Goal: Check status

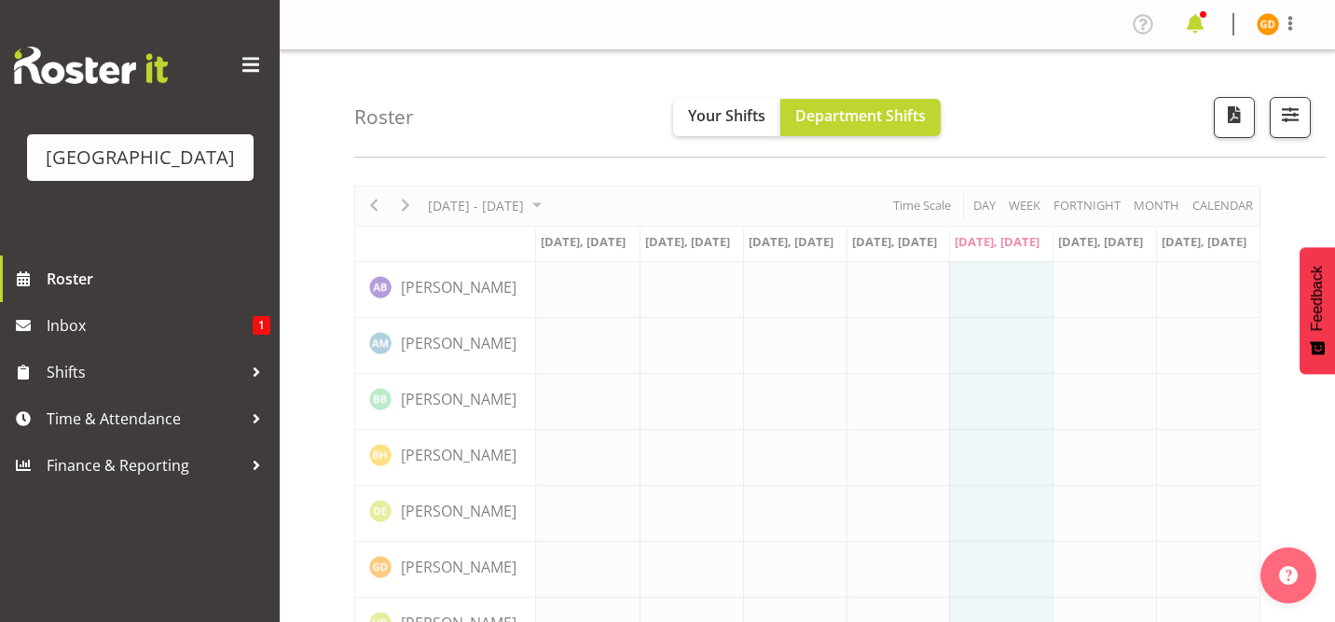
click at [1204, 18] on span at bounding box center [1195, 24] width 30 height 30
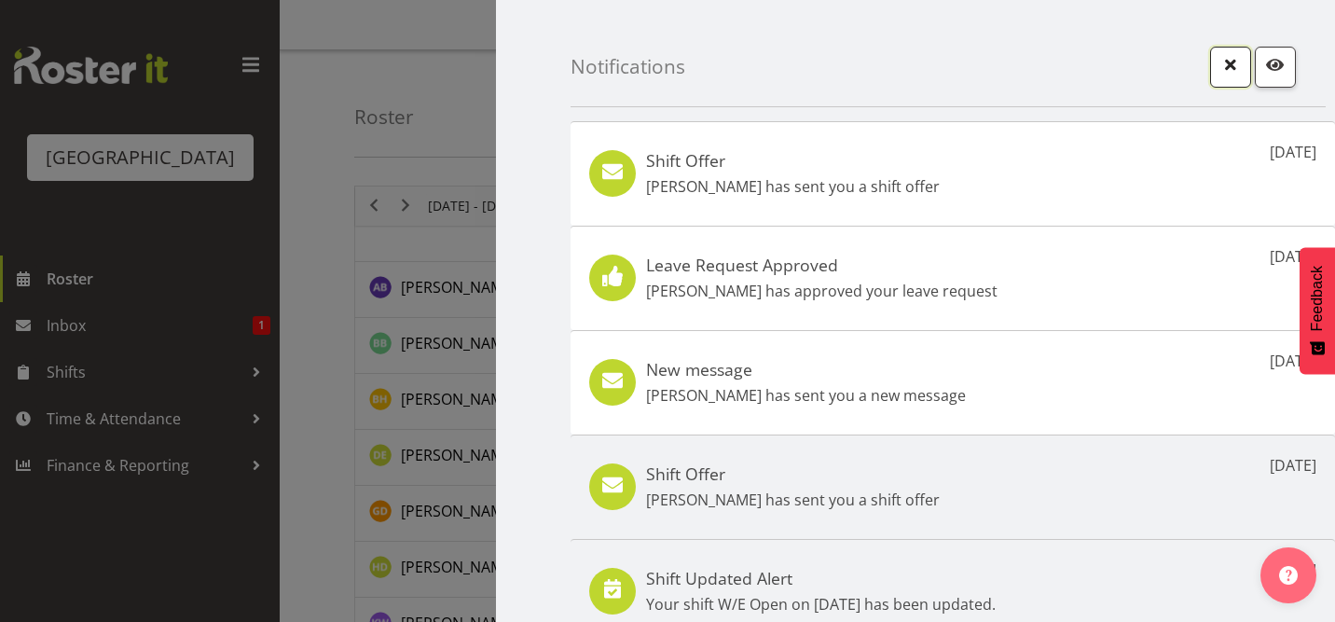
click at [1232, 57] on span "button" at bounding box center [1230, 64] width 24 height 24
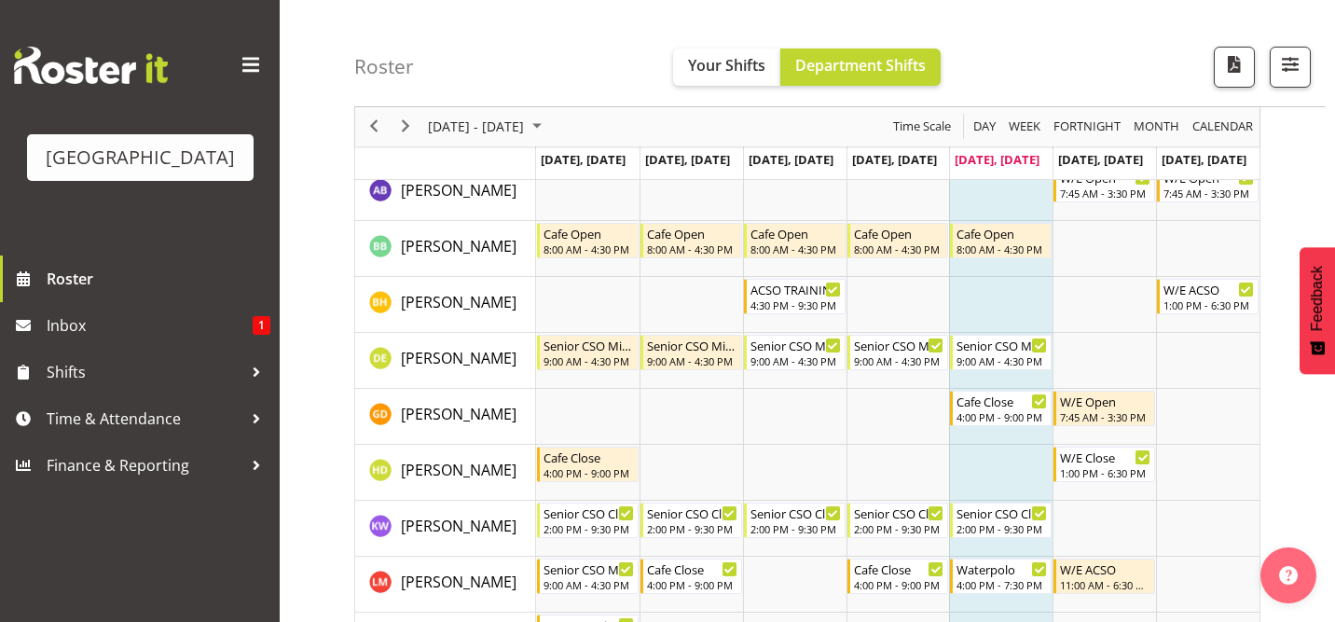
scroll to position [100, 0]
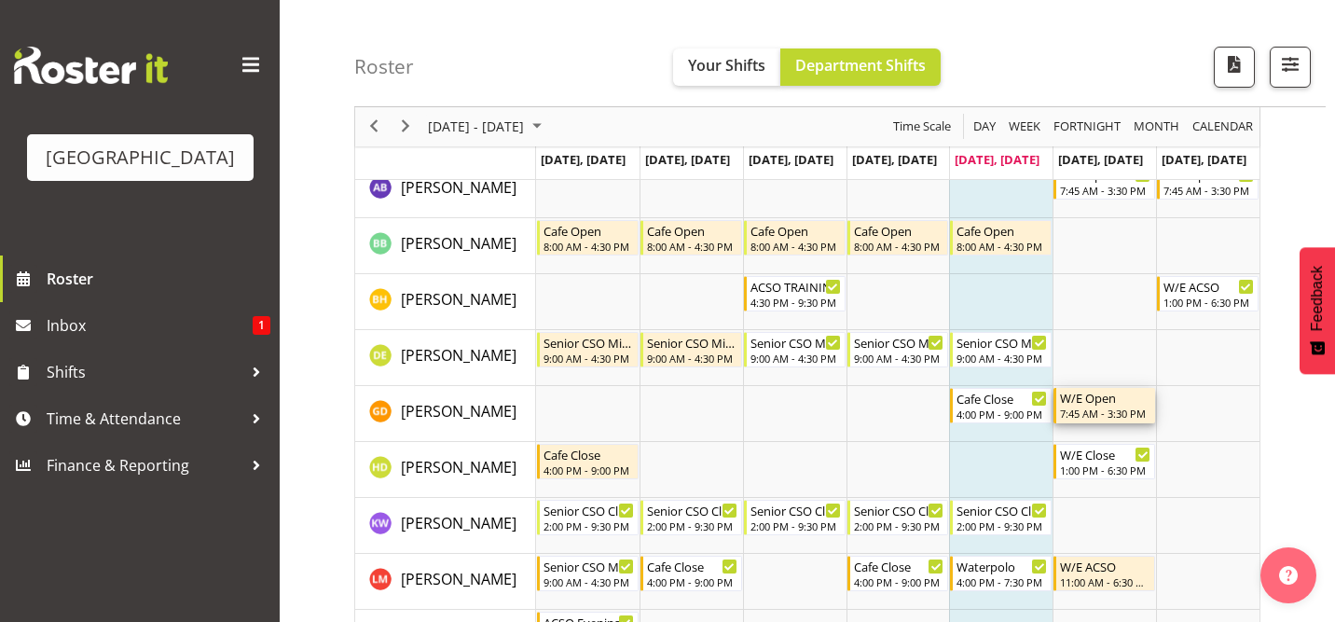
click at [1087, 407] on div "7:45 AM - 3:30 PM" at bounding box center [1105, 412] width 91 height 15
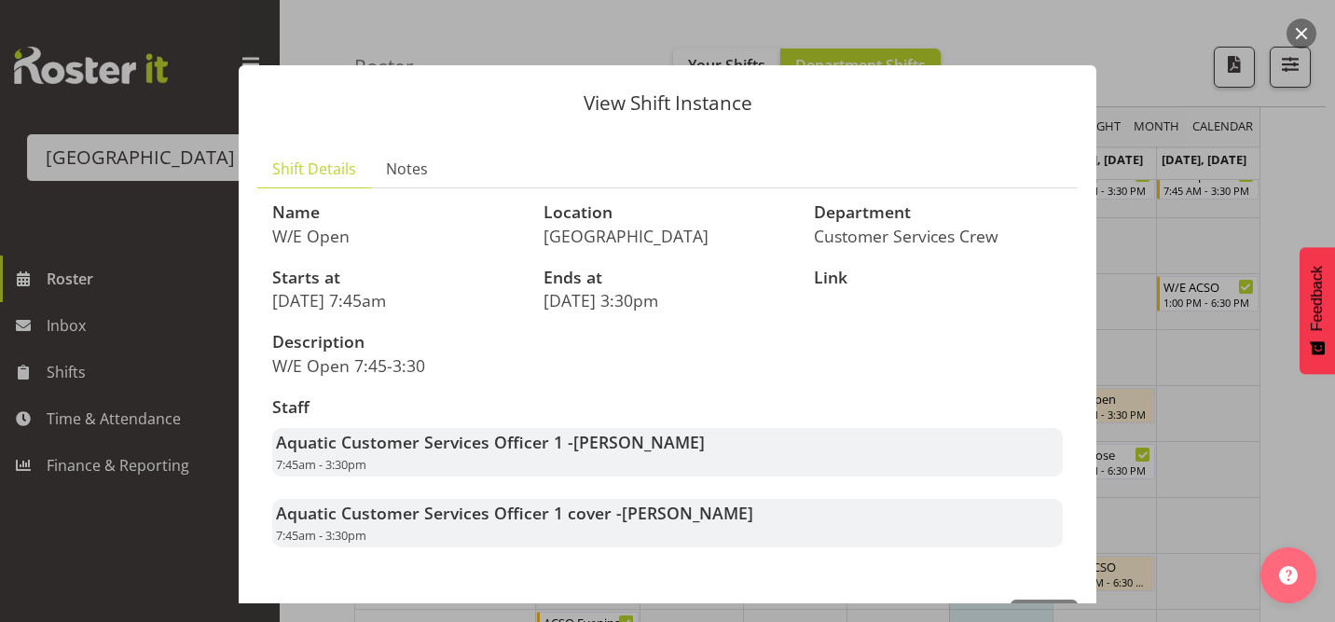
click at [1097, 230] on div "View Shift Instance Shift Details Notes Name W/E Open Location Splash Palace De…" at bounding box center [667, 311] width 895 height 584
click at [1079, 236] on section "Shift Details Notes Name W/E Open Location Splash Palace Department Customer Se…" at bounding box center [667, 355] width 857 height 449
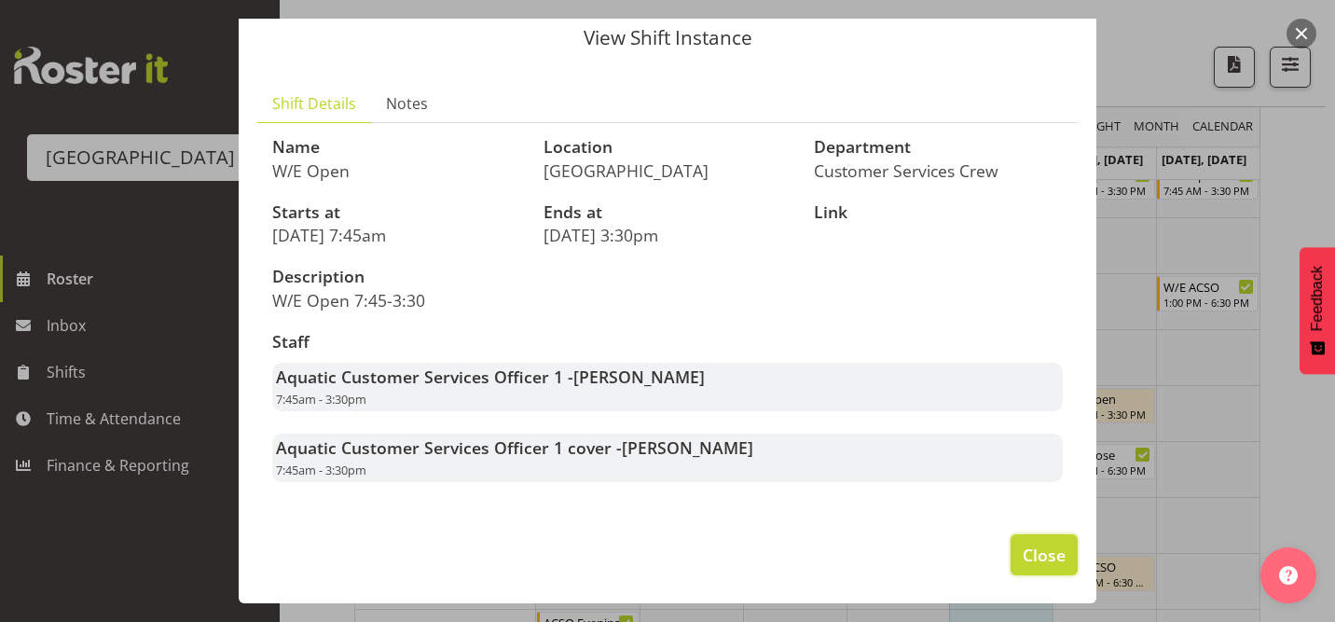
click at [1039, 550] on span "Close" at bounding box center [1043, 554] width 43 height 24
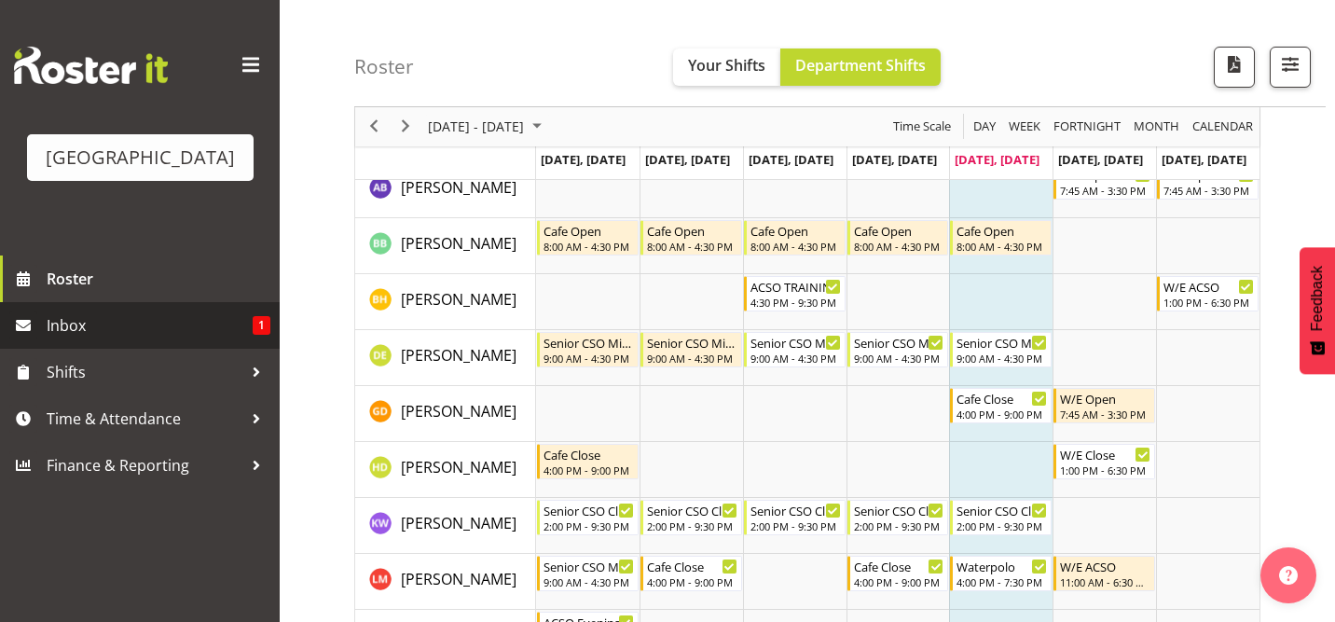
click at [220, 330] on span "Inbox" at bounding box center [150, 325] width 206 height 28
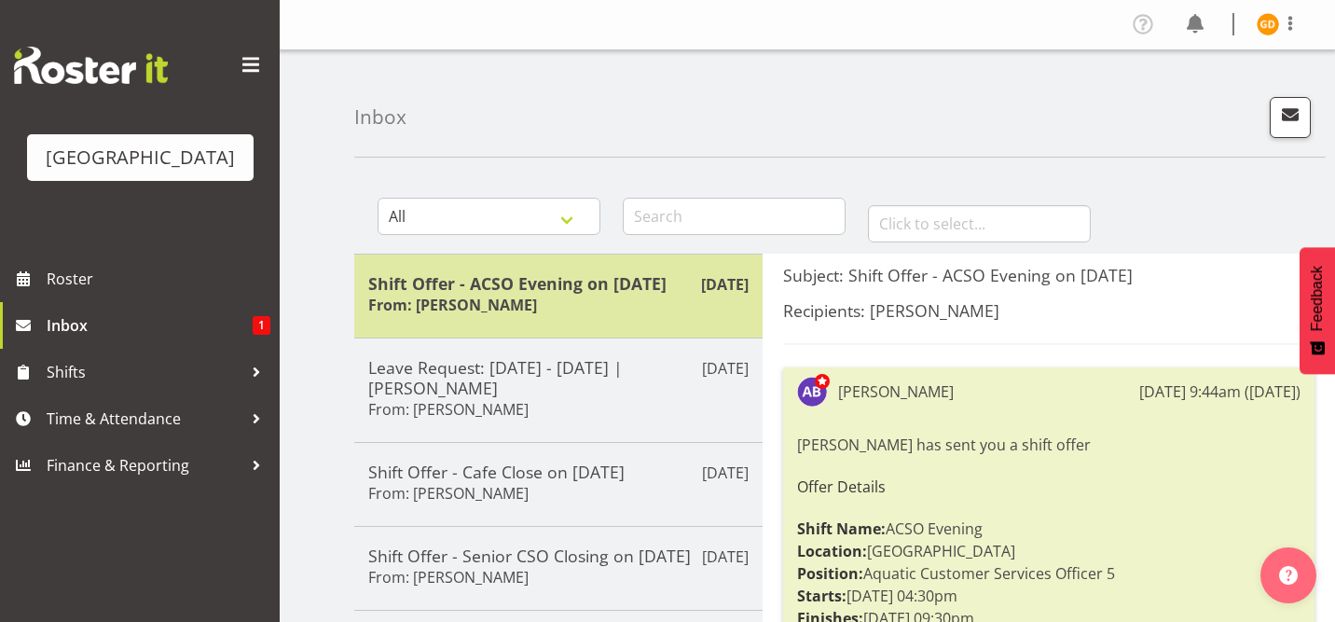
click at [595, 309] on div "Shift Offer - ACSO Evening on [DATE] From: [PERSON_NAME]" at bounding box center [558, 296] width 380 height 46
